Goal: Navigation & Orientation: Find specific page/section

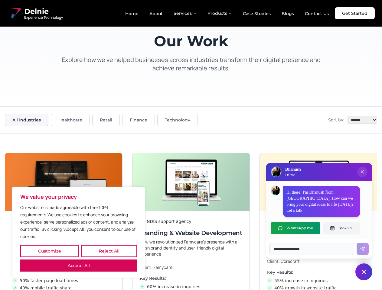
click at [49, 251] on button "Customize" at bounding box center [49, 251] width 58 height 12
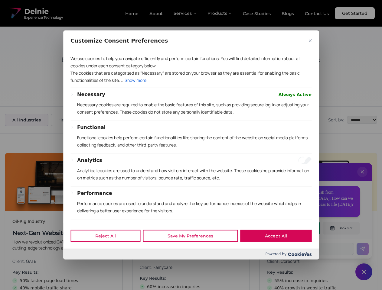
click at [109, 251] on div at bounding box center [191, 145] width 382 height 290
click at [79, 69] on p "We use cookies to help you navigate efficiently and perform certain functions. …" at bounding box center [190, 62] width 241 height 15
click at [191, 145] on div "We use cookies to help you navigate efficiently and perform certain functions. …" at bounding box center [190, 137] width 255 height 172
click at [362, 178] on div at bounding box center [191, 145] width 382 height 290
click at [295, 228] on div "Reject All Save My Preferences Accept All" at bounding box center [190, 236] width 255 height 26
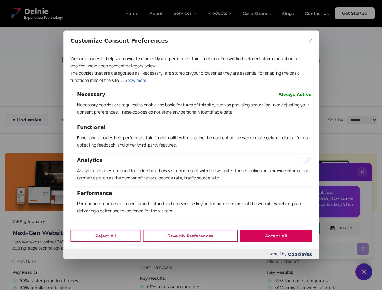
click at [341, 228] on div at bounding box center [191, 145] width 382 height 290
click at [363, 272] on div at bounding box center [191, 145] width 382 height 290
click at [185, 13] on div at bounding box center [191, 145] width 382 height 290
click at [220, 13] on div at bounding box center [191, 145] width 382 height 290
